Goal: Navigation & Orientation: Go to known website

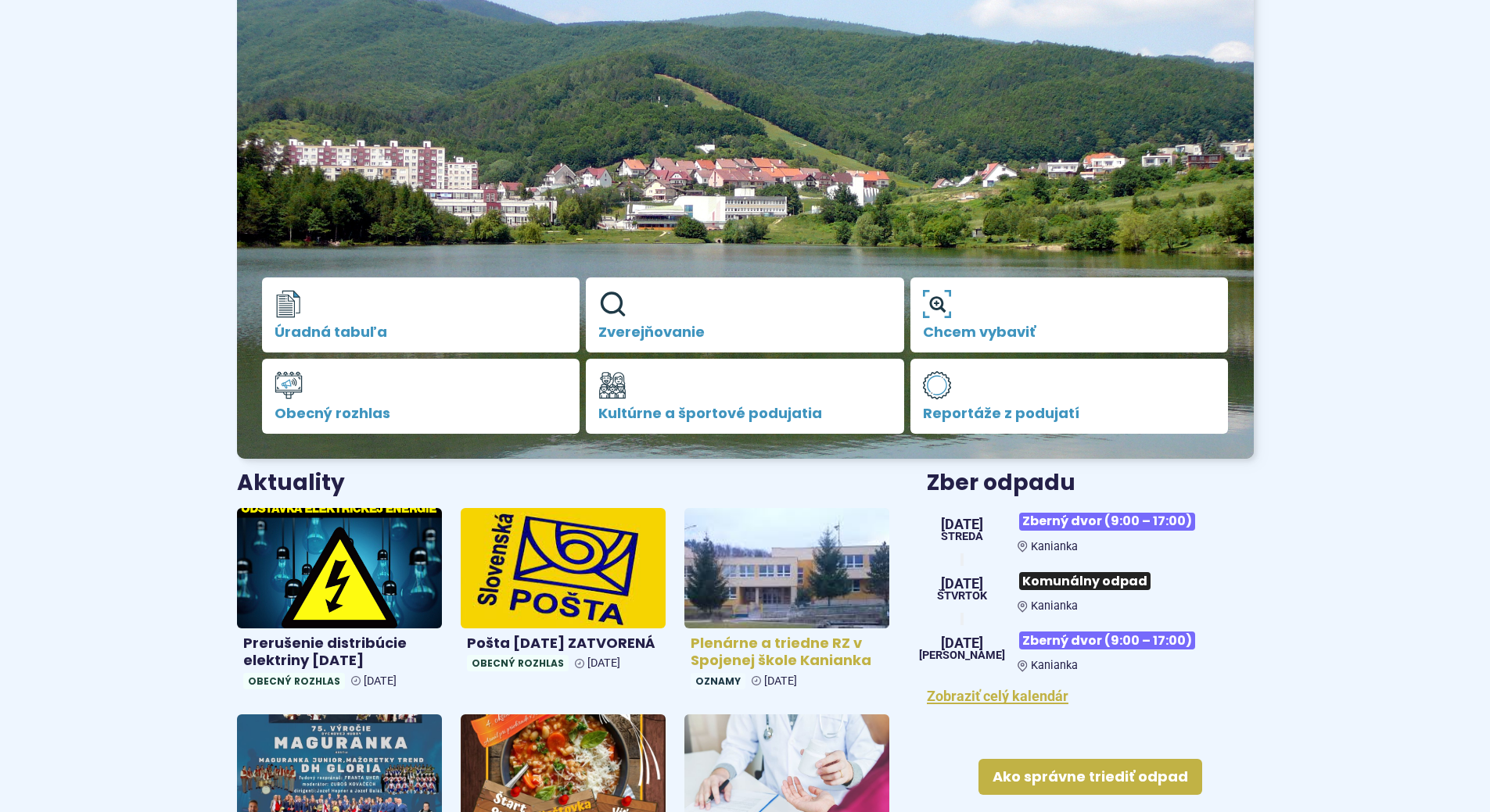
scroll to position [313, 0]
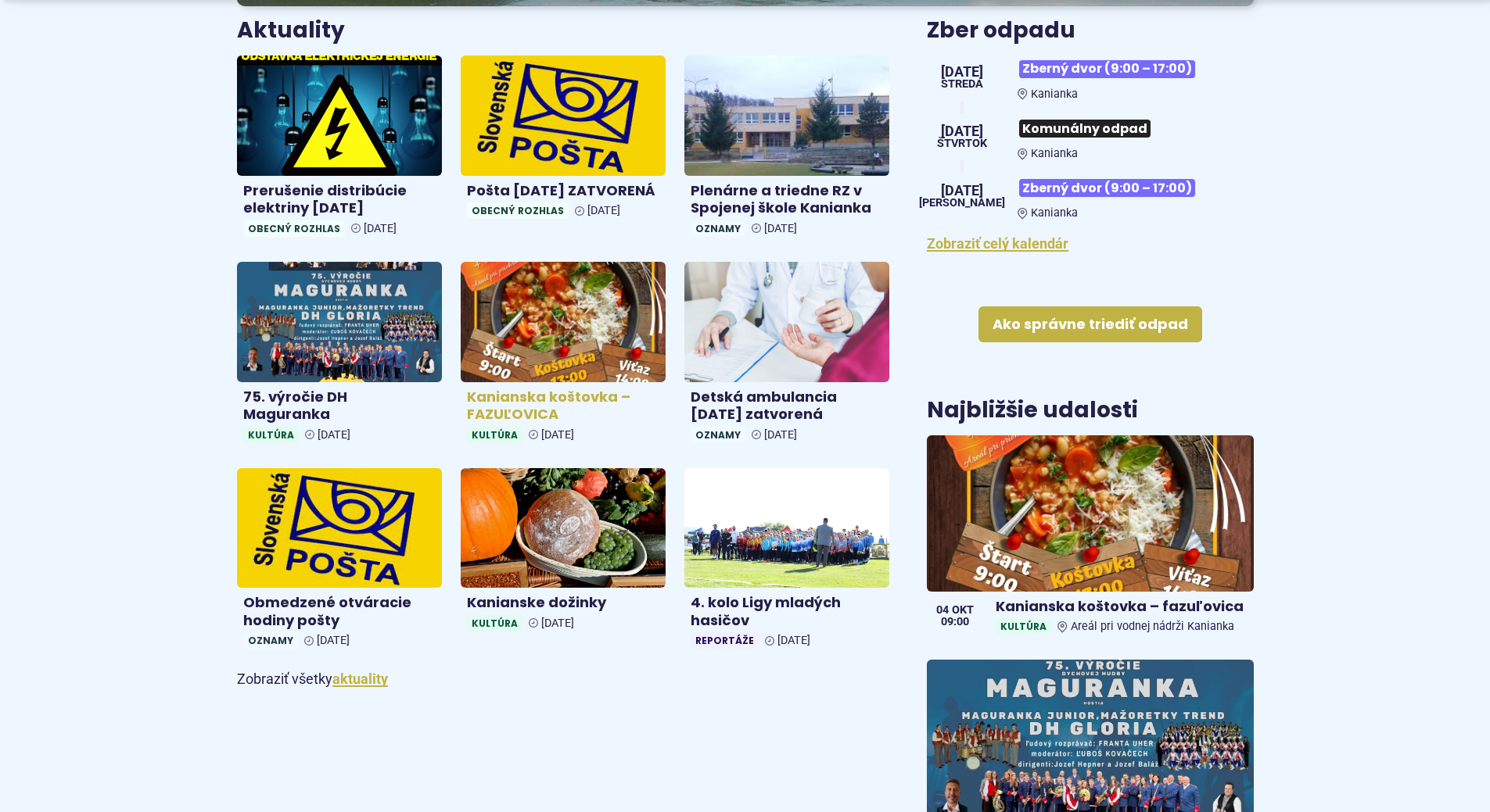
scroll to position [860, 0]
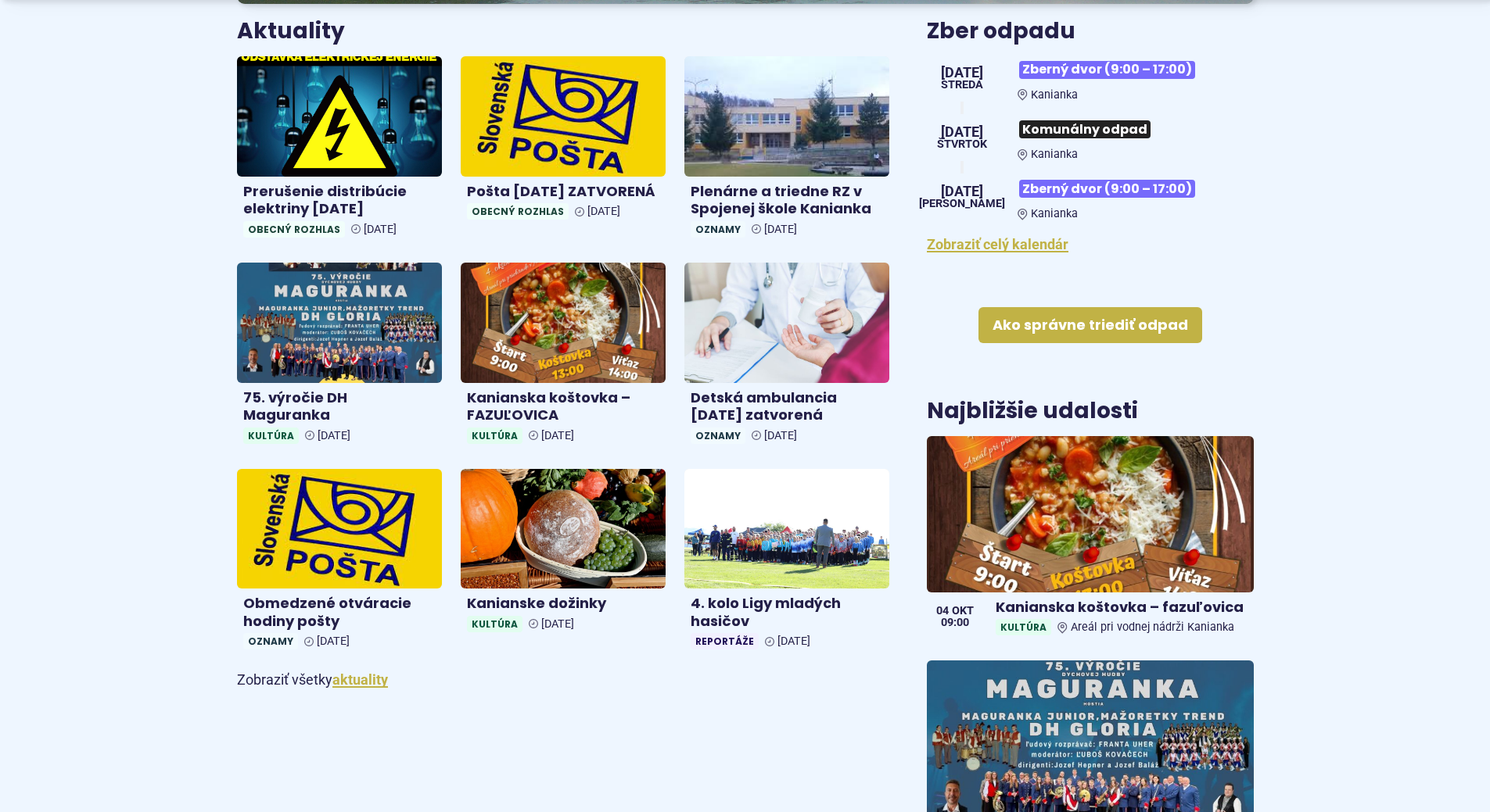
scroll to position [626, 0]
